Goal: Find specific page/section: Find specific page/section

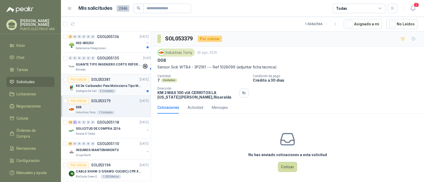
click at [126, 83] on div "Kit De Carburador Para Motosierra Tipo M250 - Zama" at bounding box center [112, 86] width 73 height 6
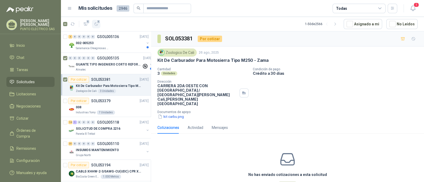
click at [97, 24] on icon "button" at bounding box center [96, 24] width 5 height 5
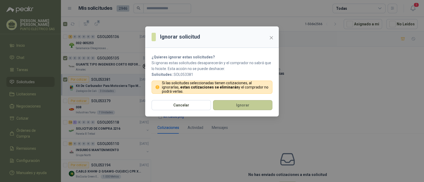
click at [252, 105] on button "Ignorar" at bounding box center [242, 105] width 59 height 10
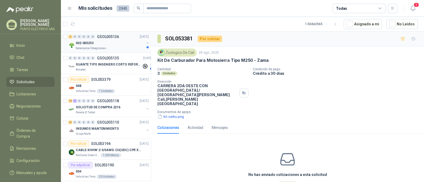
click at [102, 39] on div "2 0 0 0 0 0 GSOL005136 26/08/25" at bounding box center [108, 37] width 81 height 6
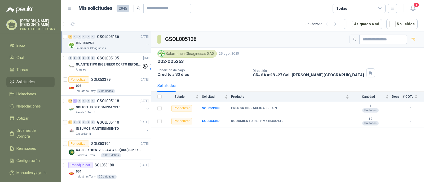
click at [64, 34] on div at bounding box center [65, 42] width 5 height 17
click at [96, 23] on icon "button" at bounding box center [96, 24] width 5 height 5
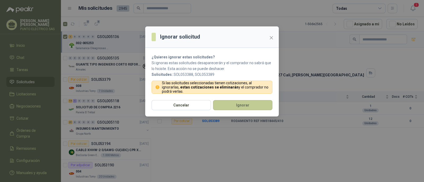
click at [255, 102] on button "Ignorar" at bounding box center [242, 105] width 59 height 10
